Goal: Find specific page/section: Locate a particular part of the current website

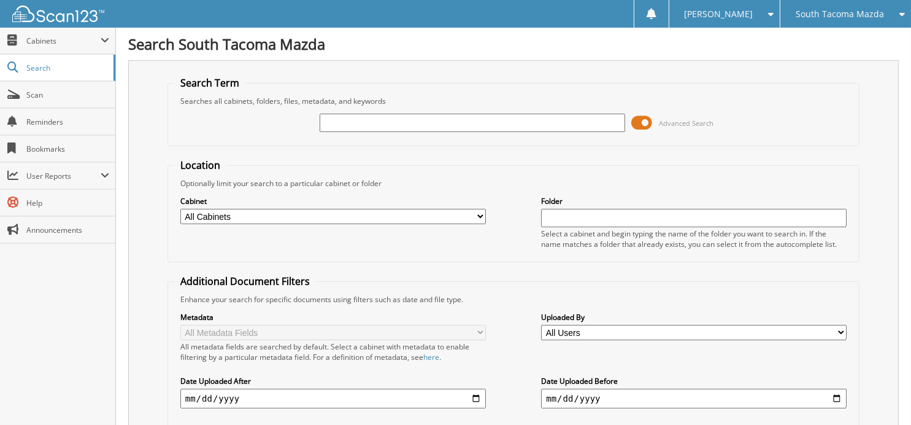
click at [403, 120] on input "text" at bounding box center [473, 123] width 306 height 18
type input "269307."
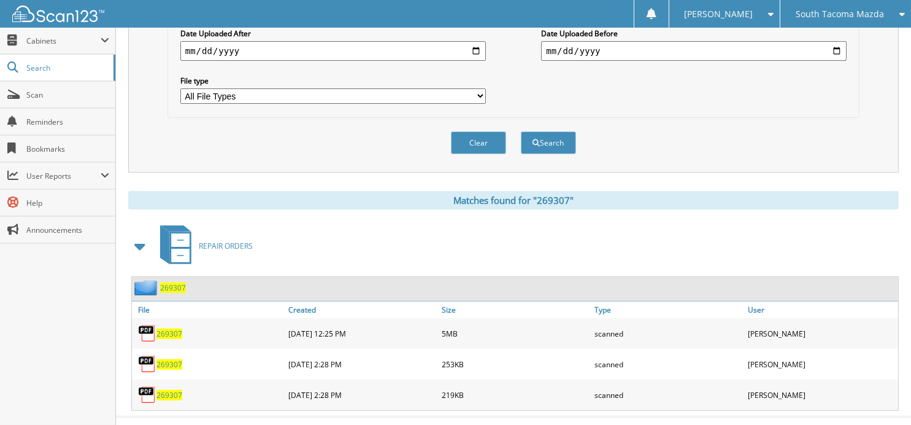
scroll to position [361, 0]
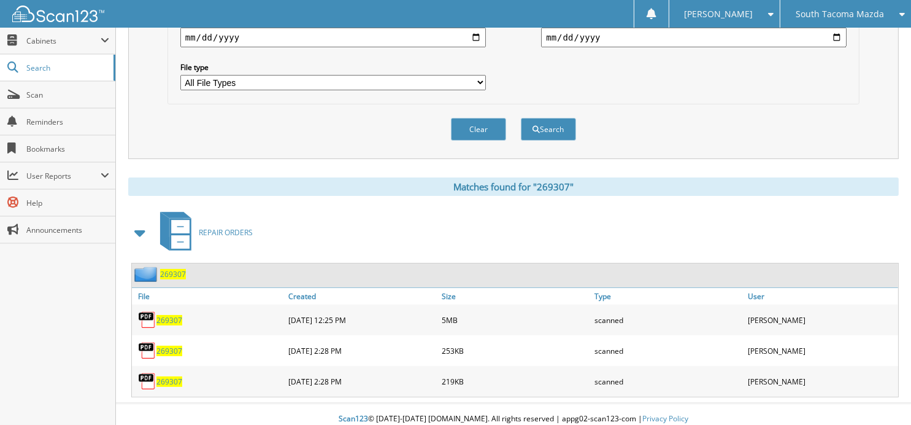
click at [169, 315] on span "269307" at bounding box center [169, 320] width 26 height 10
click at [171, 315] on span "269307" at bounding box center [169, 320] width 26 height 10
click at [169, 315] on span "269307" at bounding box center [169, 320] width 26 height 10
click at [462, 127] on button "Clear" at bounding box center [478, 129] width 55 height 23
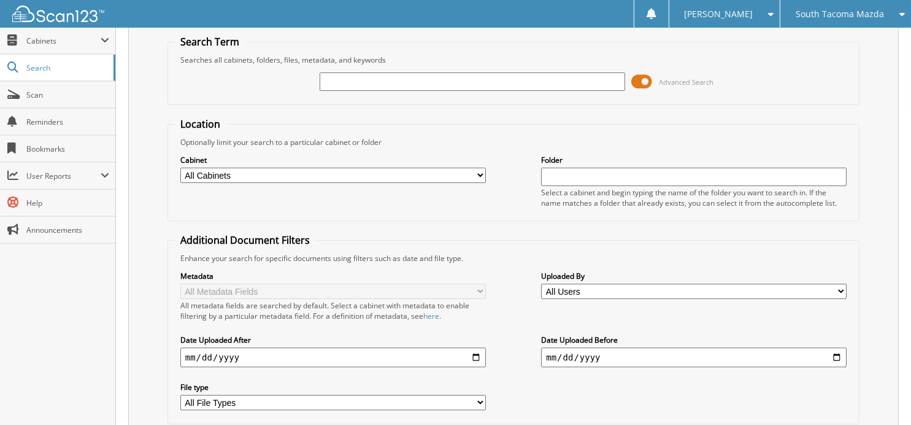
scroll to position [0, 0]
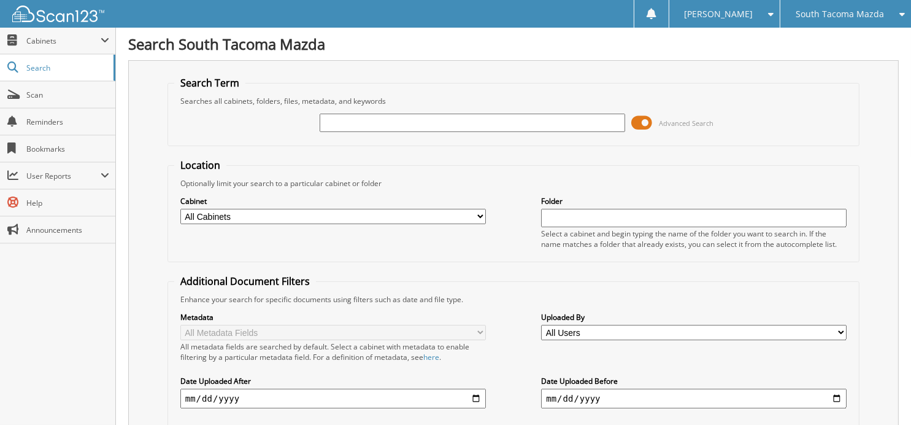
click at [335, 120] on input "text" at bounding box center [473, 123] width 306 height 18
type input "269401"
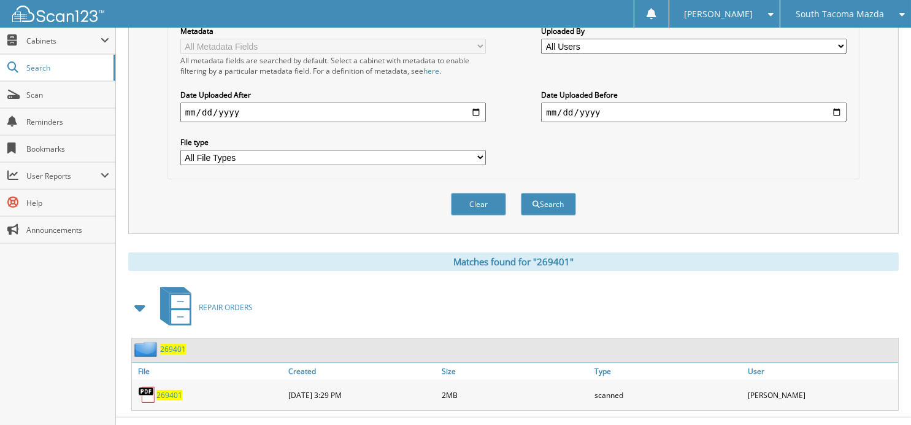
scroll to position [299, 0]
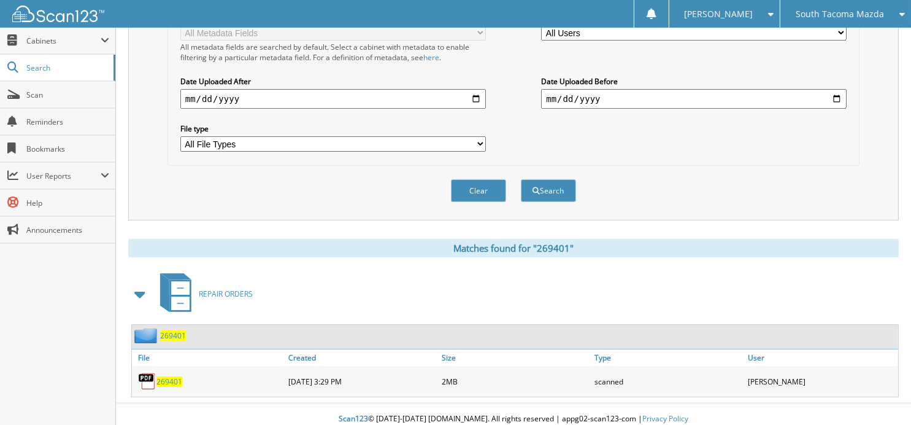
click at [169, 376] on span "269401" at bounding box center [169, 381] width 26 height 10
